Goal: Task Accomplishment & Management: Use online tool/utility

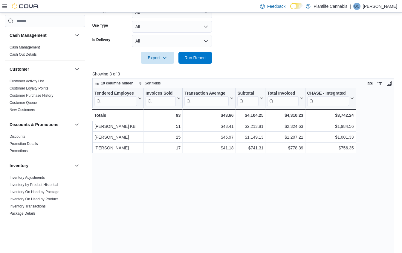
scroll to position [174, 0]
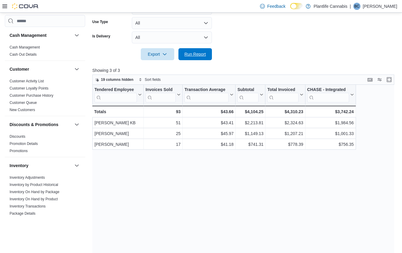
click at [196, 55] on span "Run Report" at bounding box center [196, 54] width 22 height 6
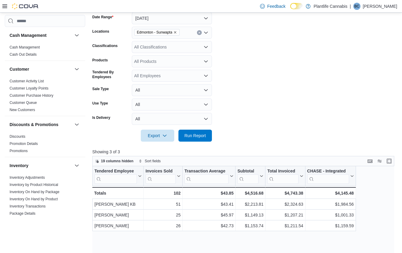
scroll to position [93, 0]
click at [144, 46] on div "All Classifications" at bounding box center [172, 47] width 80 height 12
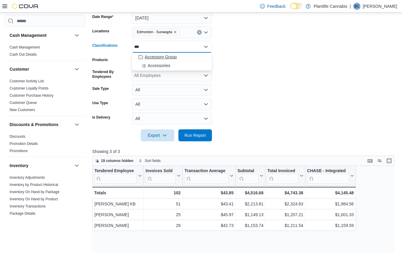
type input "***"
click at [168, 58] on span "Accessory Group" at bounding box center [161, 57] width 32 height 6
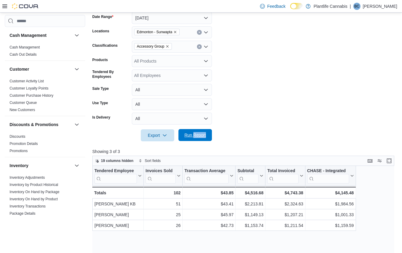
click at [189, 134] on span "Run Report" at bounding box center [196, 135] width 22 height 6
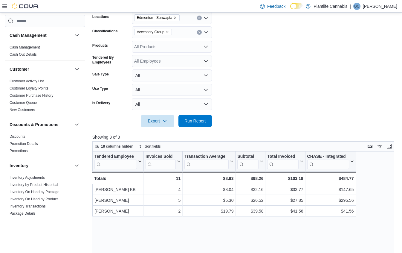
scroll to position [110, 0]
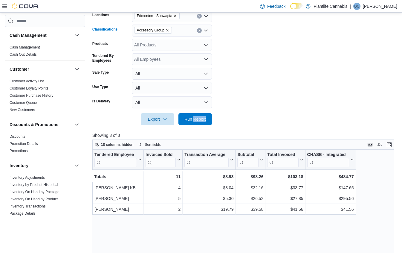
click at [200, 31] on icon "Clear input" at bounding box center [199, 30] width 2 height 2
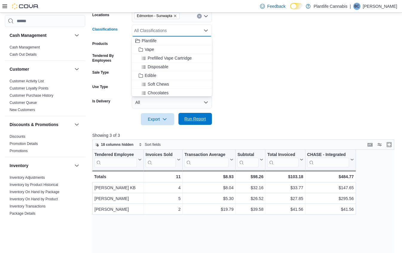
click at [197, 115] on span "Run Report" at bounding box center [195, 119] width 26 height 12
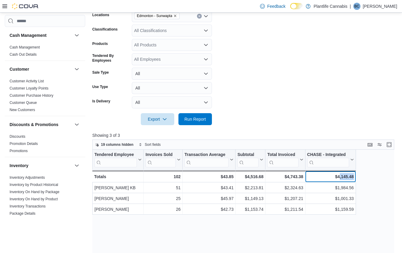
drag, startPoint x: 336, startPoint y: 177, endPoint x: 346, endPoint y: 178, distance: 9.7
click at [353, 176] on div "$4,145.48" at bounding box center [330, 176] width 47 height 7
drag, startPoint x: 335, startPoint y: 177, endPoint x: 362, endPoint y: 175, distance: 27.3
click at [362, 175] on div "Tendered Employee Click to view column header actions Invoices Sold Click to vi…" at bounding box center [243, 246] width 302 height 192
copy div "4,145.48"
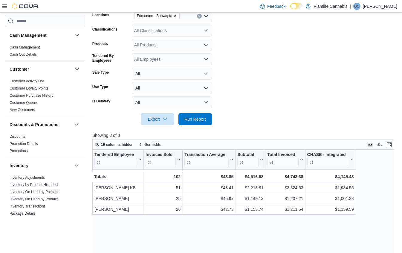
click at [306, 102] on form "Date Range [DATE] Locations [GEOGRAPHIC_DATA] - Sunwapta Classifications All Cl…" at bounding box center [244, 57] width 305 height 136
